Goal: Task Accomplishment & Management: Complete application form

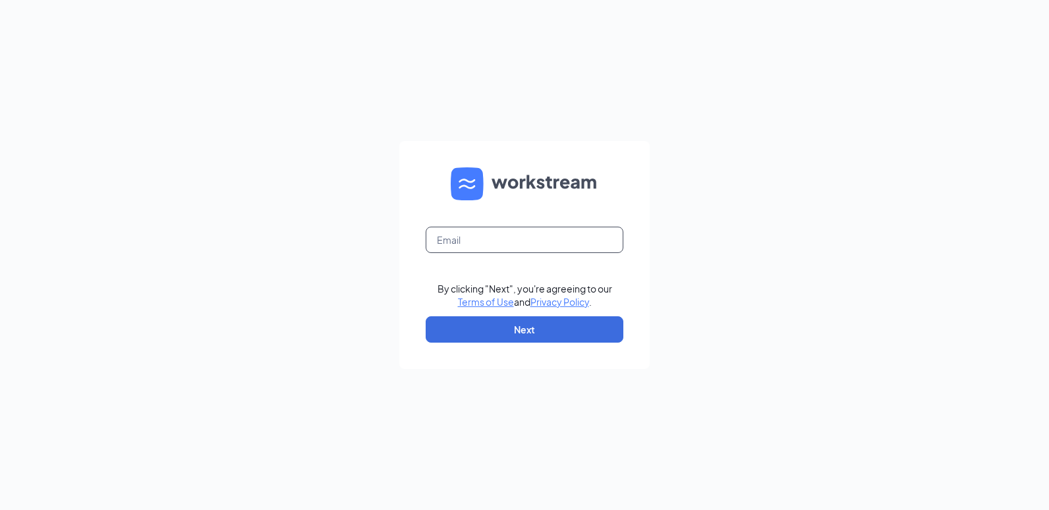
click at [477, 239] on input "text" at bounding box center [525, 240] width 198 height 26
type input "[EMAIL_ADDRESS][DOMAIN_NAME]"
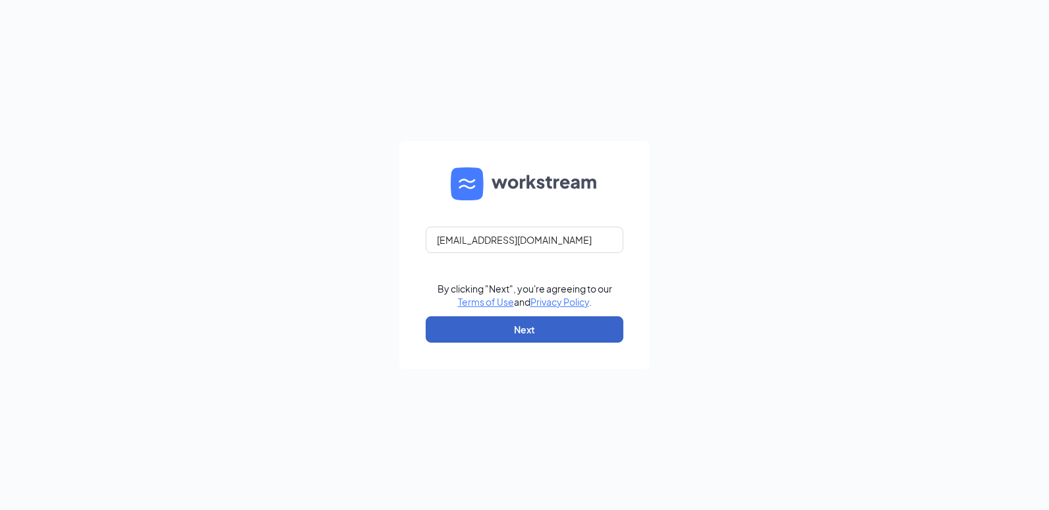
click at [470, 333] on button "Next" at bounding box center [525, 329] width 198 height 26
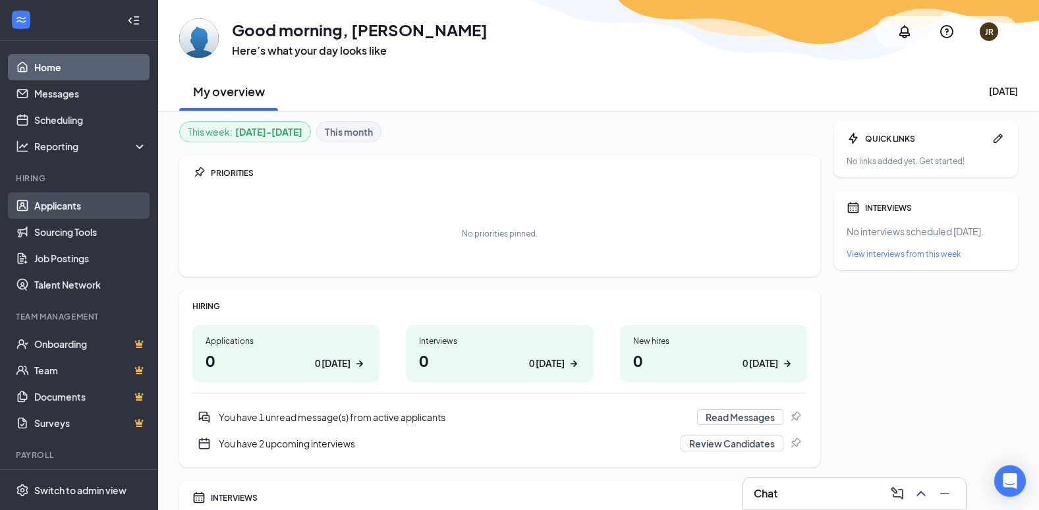
click at [47, 202] on link "Applicants" at bounding box center [90, 205] width 113 height 26
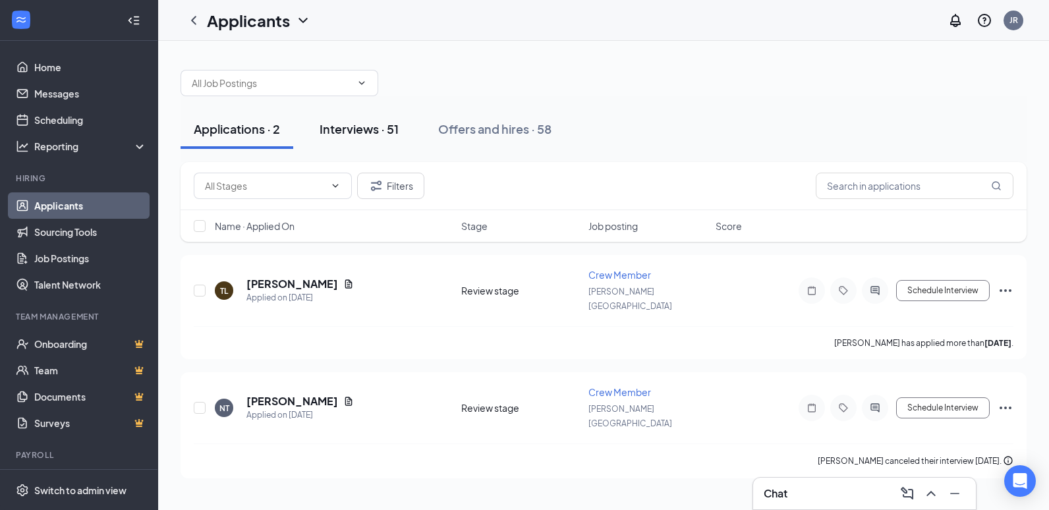
click at [361, 125] on div "Interviews · 51" at bounding box center [359, 129] width 79 height 16
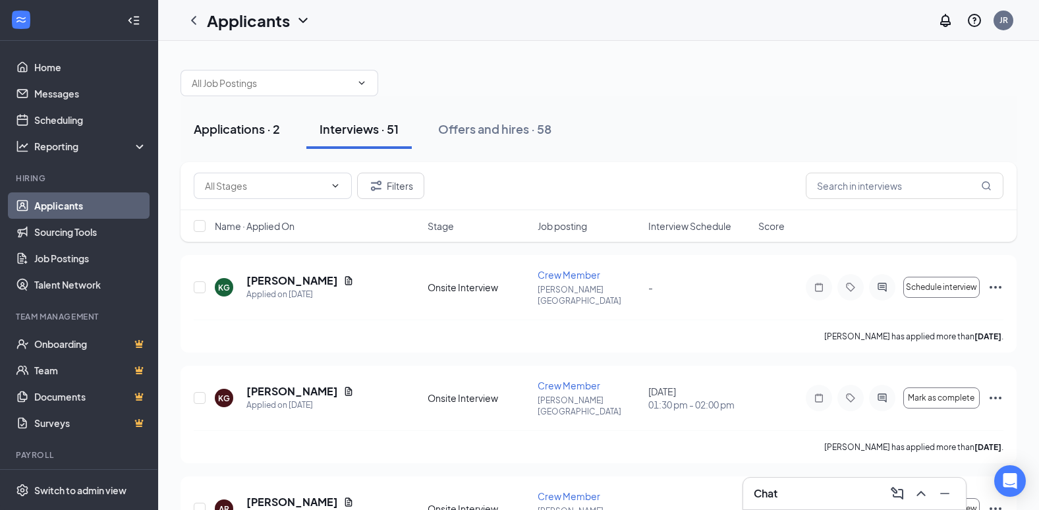
click at [243, 124] on div "Applications · 2" at bounding box center [237, 129] width 86 height 16
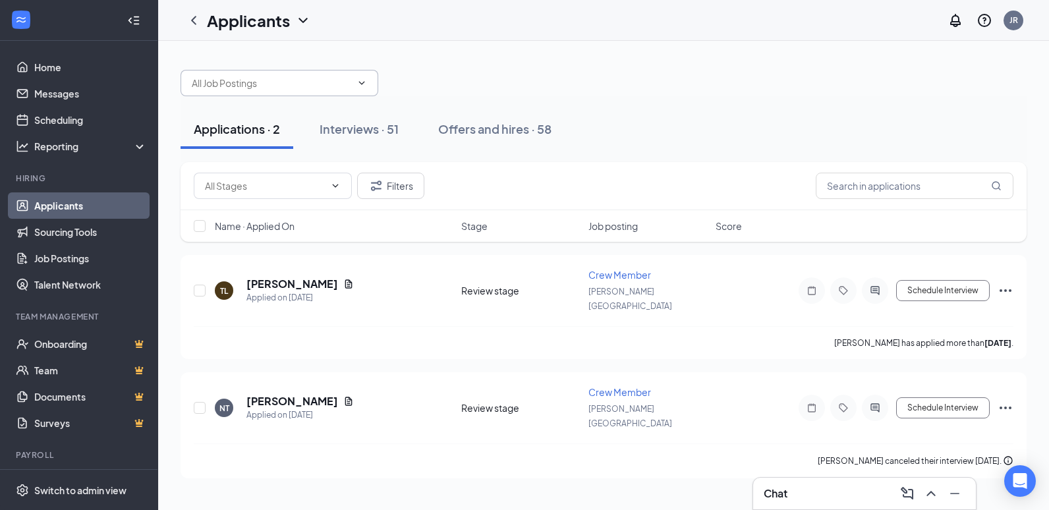
click at [270, 90] on input "text" at bounding box center [271, 83] width 159 height 14
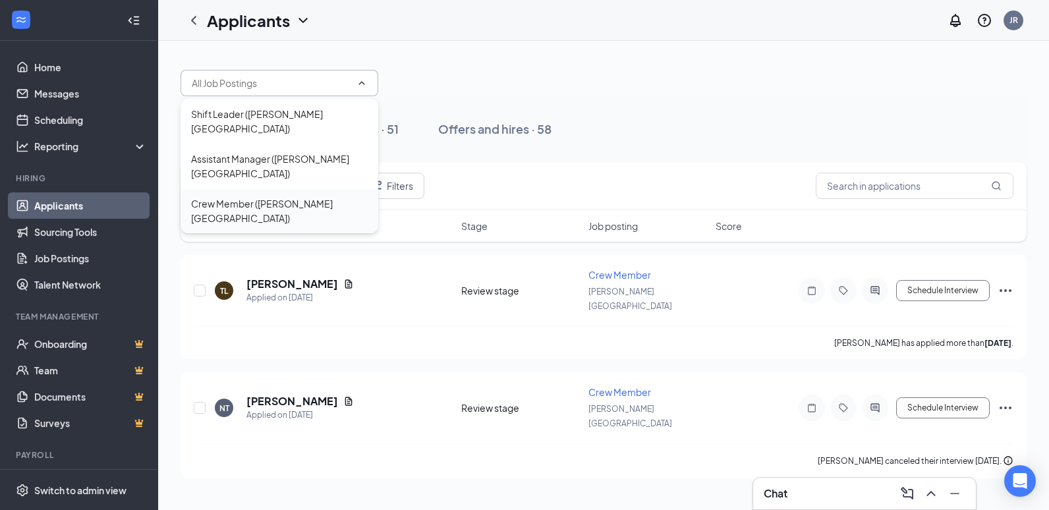
click at [297, 196] on div "Crew Member ([PERSON_NAME][GEOGRAPHIC_DATA])" at bounding box center [279, 210] width 177 height 29
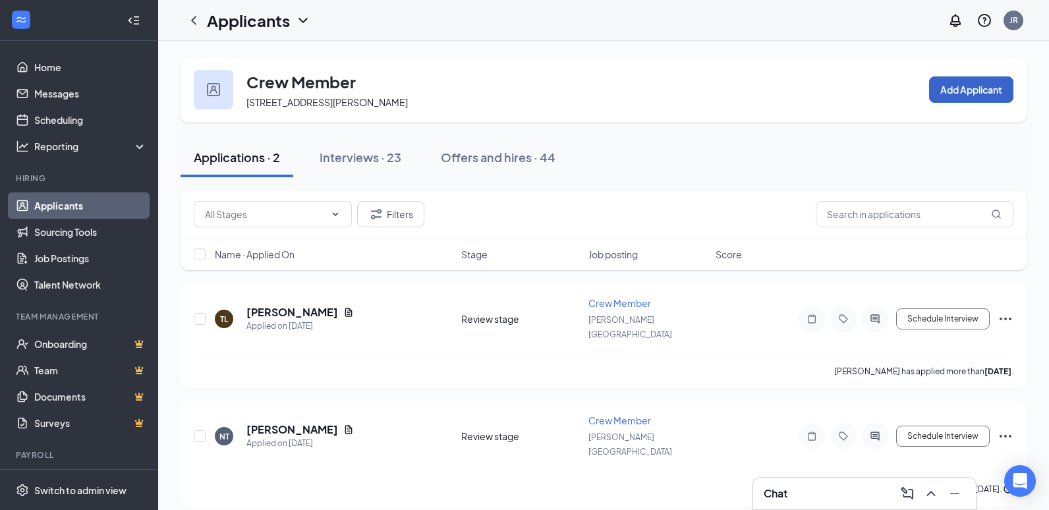
click at [973, 93] on button "Add Applicant" at bounding box center [971, 89] width 84 height 26
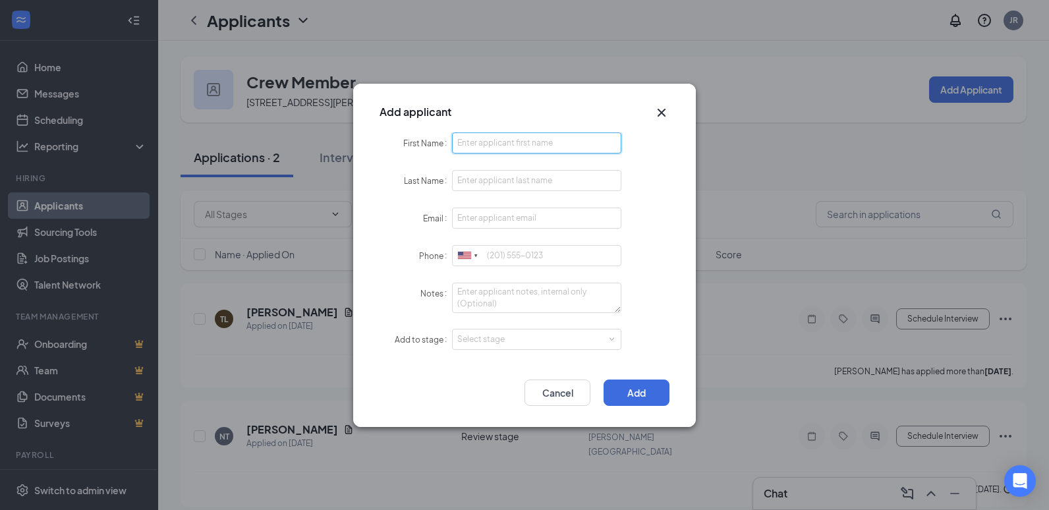
paste input "[PERSON_NAME]"
drag, startPoint x: 496, startPoint y: 138, endPoint x: 544, endPoint y: 144, distance: 48.5
click at [544, 144] on input "[PERSON_NAME]" at bounding box center [536, 142] width 169 height 21
type input "Sheyenne"
paste input "[PERSON_NAME]"
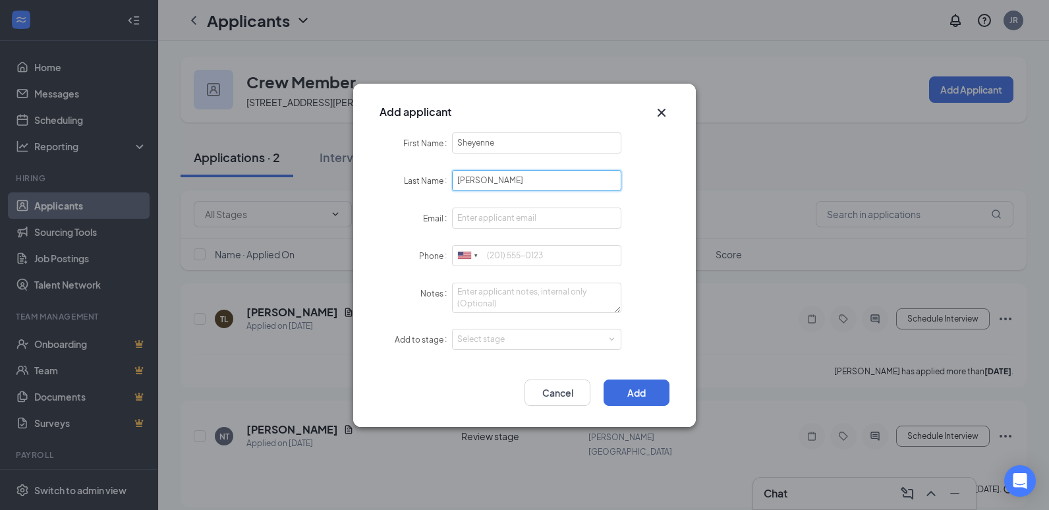
type input "[PERSON_NAME]"
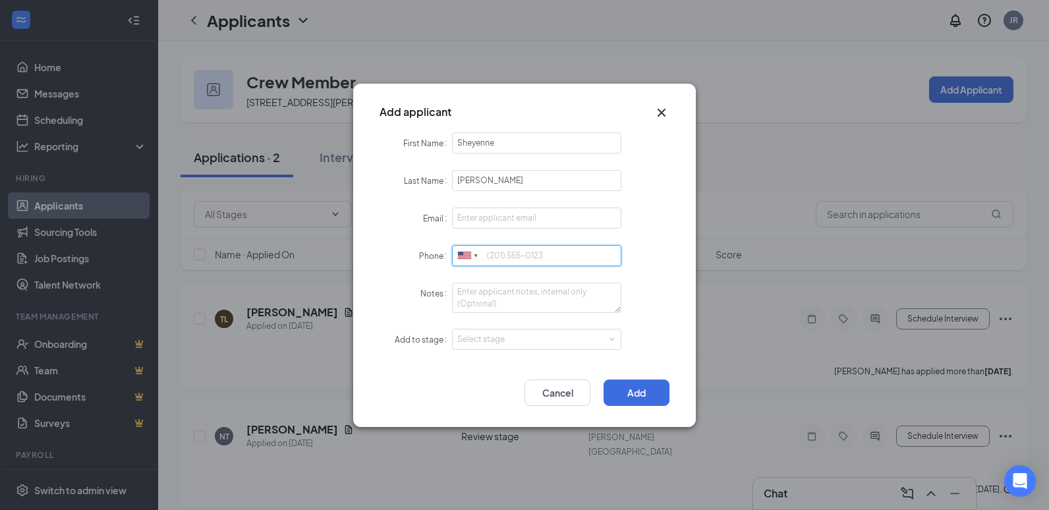
paste input "5043002487"
type input "5043002487"
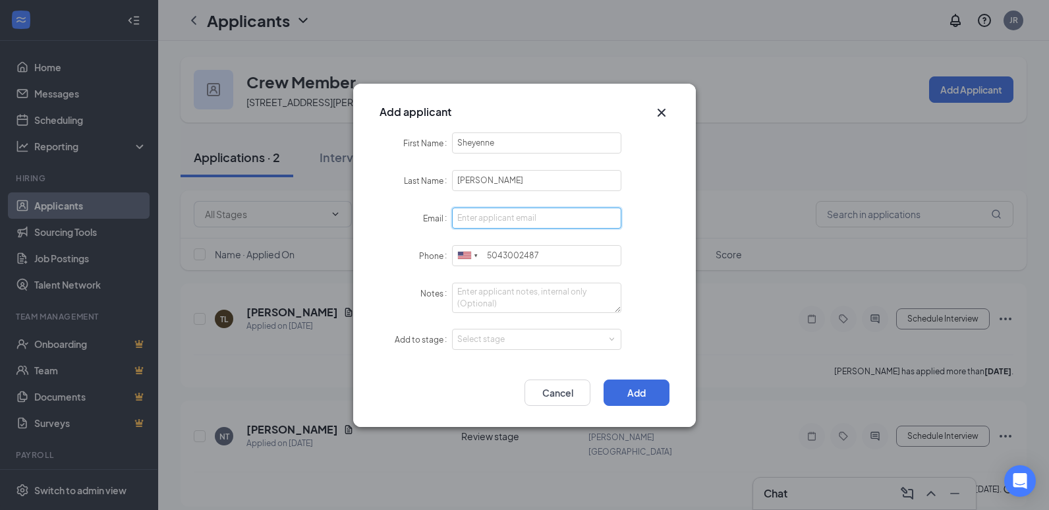
paste input "[EMAIL_ADDRESS][DOMAIN_NAME]"
click at [492, 344] on div "Select stage" at bounding box center [533, 339] width 153 height 13
type input "[EMAIL_ADDRESS][DOMAIN_NAME]"
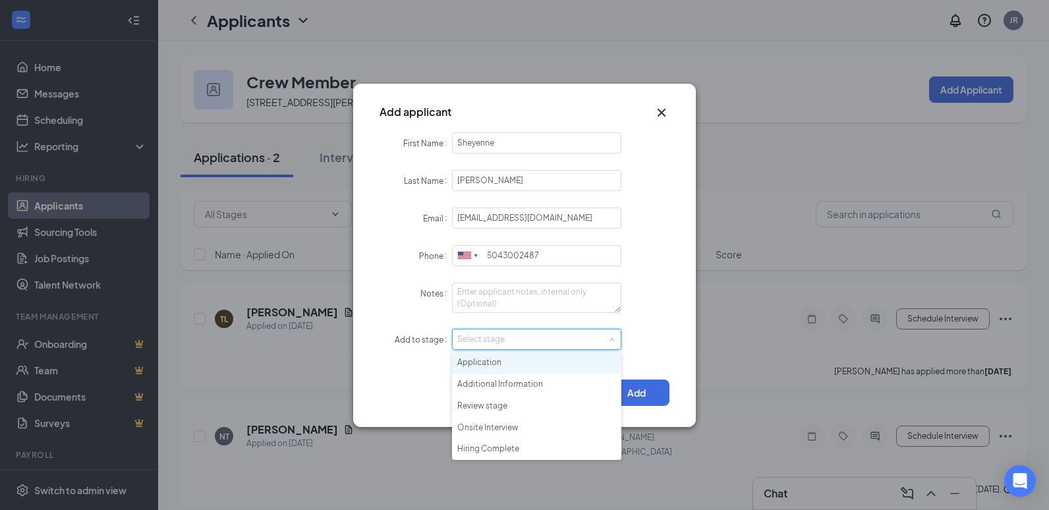
click at [501, 363] on li "Application" at bounding box center [536, 363] width 169 height 22
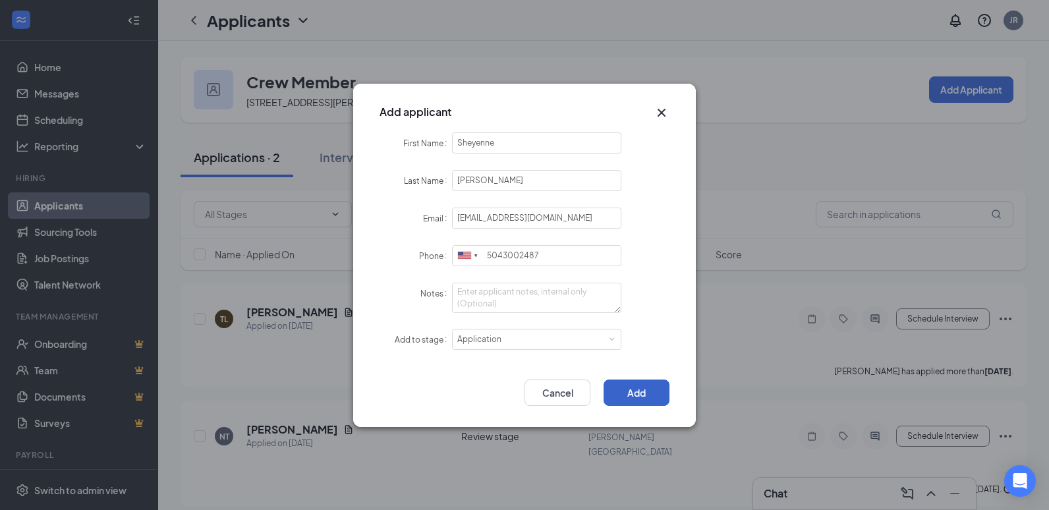
click at [642, 387] on button "Add" at bounding box center [637, 393] width 66 height 26
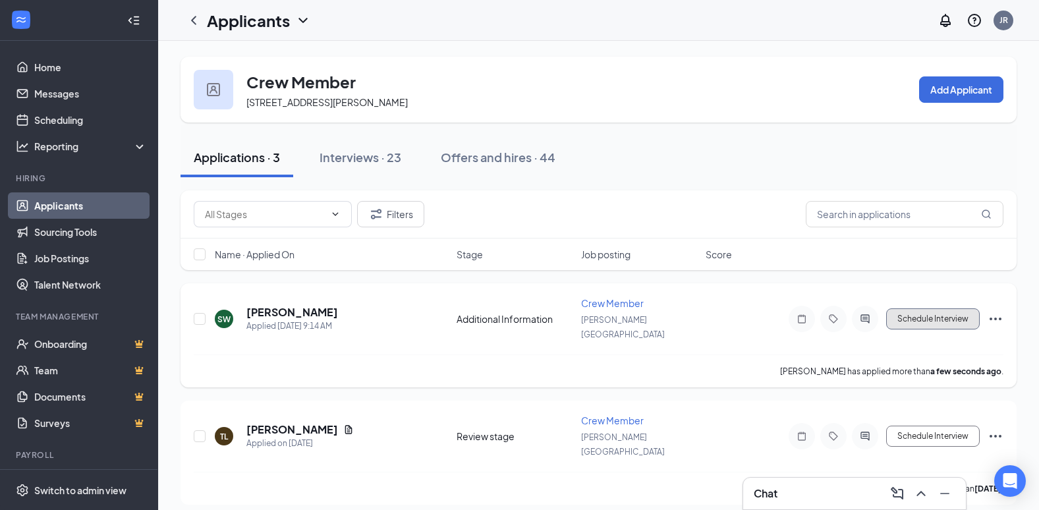
click at [951, 310] on button "Schedule Interview" at bounding box center [933, 318] width 94 height 21
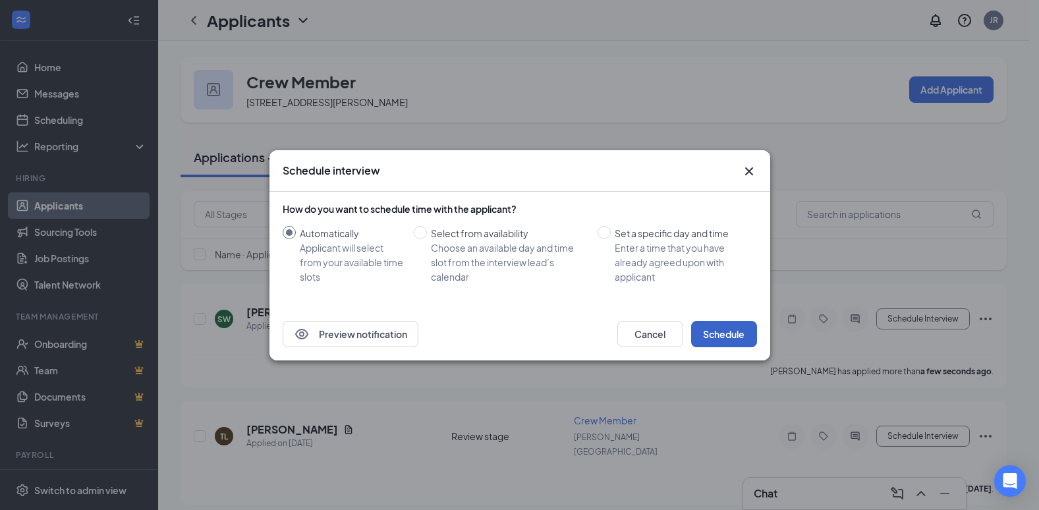
click at [722, 337] on button "Schedule" at bounding box center [724, 334] width 66 height 26
